Goal: Find specific page/section: Find specific page/section

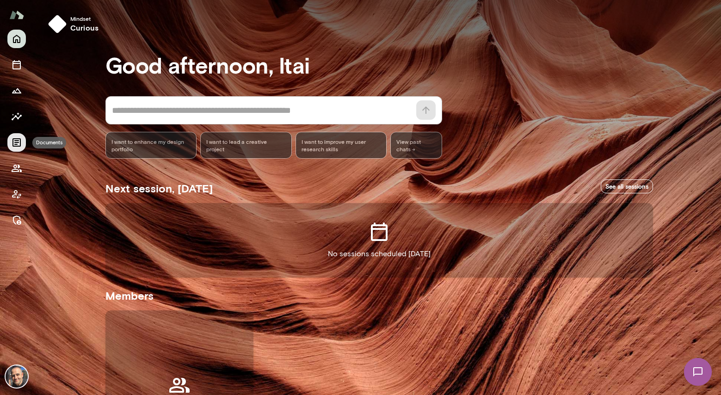
click at [14, 134] on button "Documents" at bounding box center [16, 142] width 18 height 18
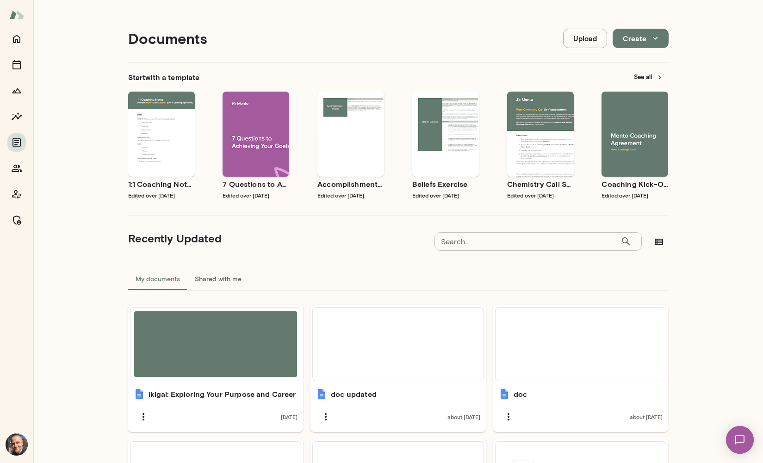
click at [686, 242] on div "Documents Upload Create Start with a template See all Use template Preview 1:1 …" at bounding box center [397, 458] width 729 height 916
click at [22, 93] on icon "Growth Plan" at bounding box center [16, 90] width 11 height 11
